Goal: Navigation & Orientation: Find specific page/section

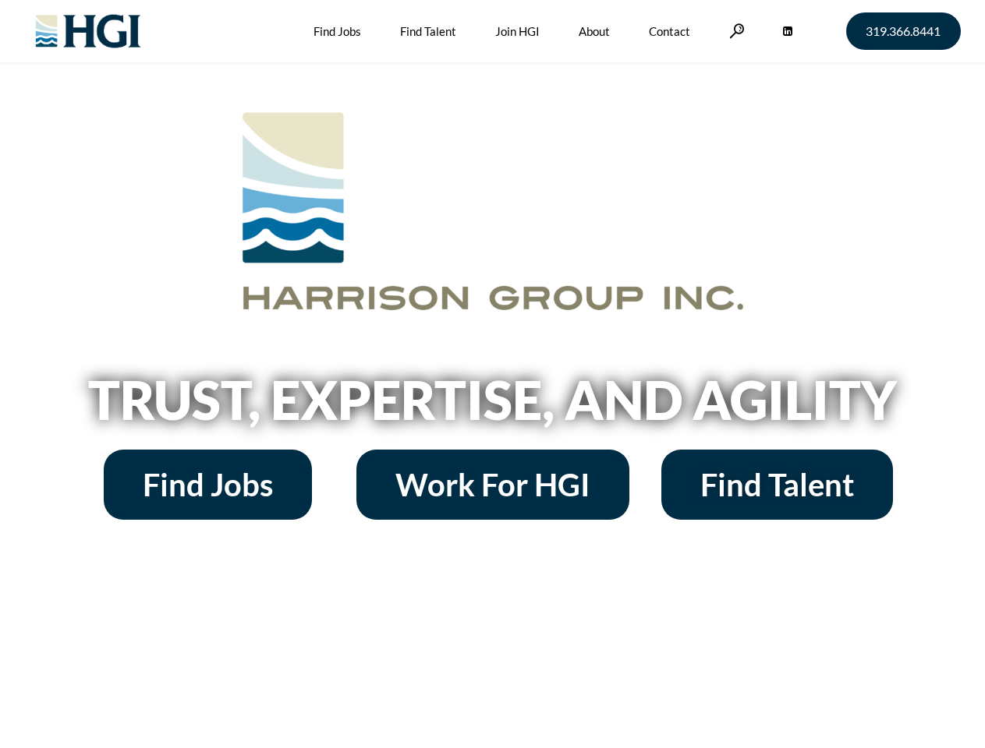
click at [492, 374] on h2 "Trust, Expertise, and Agility" at bounding box center [492, 399] width 889 height 53
click at [734, 30] on link at bounding box center [737, 30] width 16 height 15
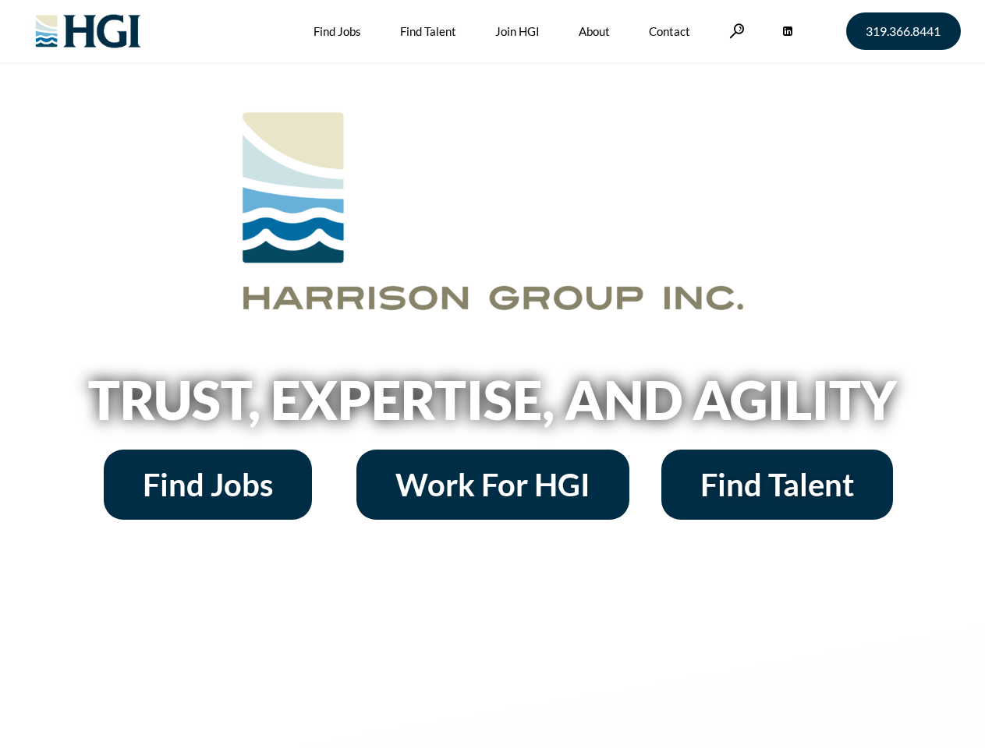
click at [492, 374] on h2 "Trust, Expertise, and Agility" at bounding box center [492, 399] width 889 height 53
click at [734, 30] on link at bounding box center [737, 30] width 16 height 15
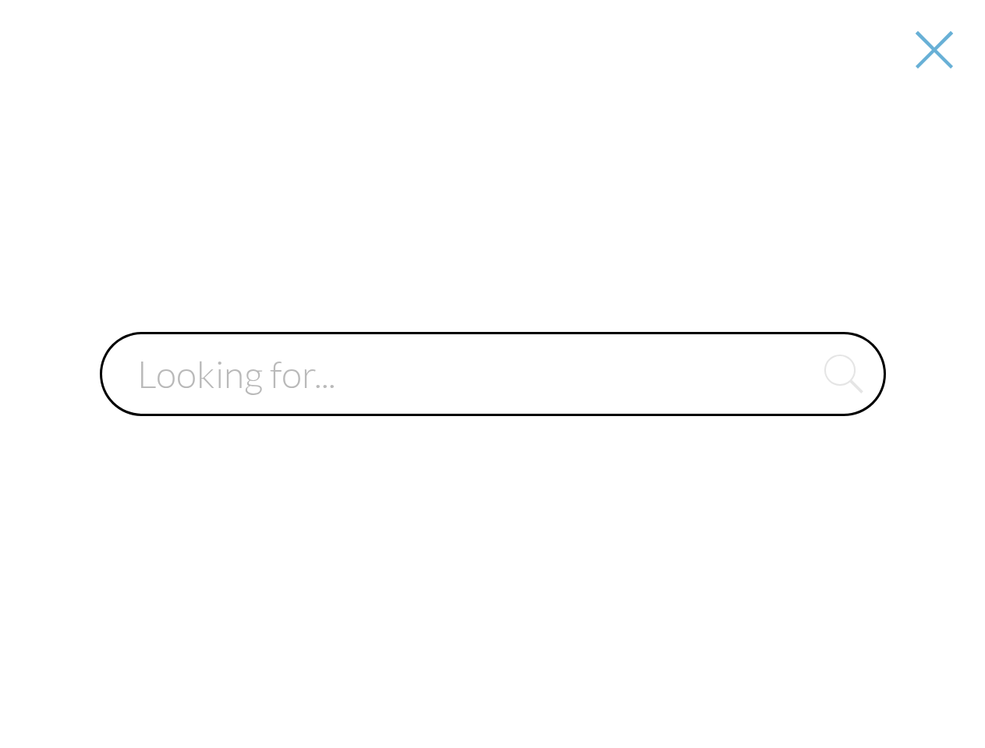
click at [492, 405] on div at bounding box center [493, 374] width 982 height 748
